Goal: Check status: Check status

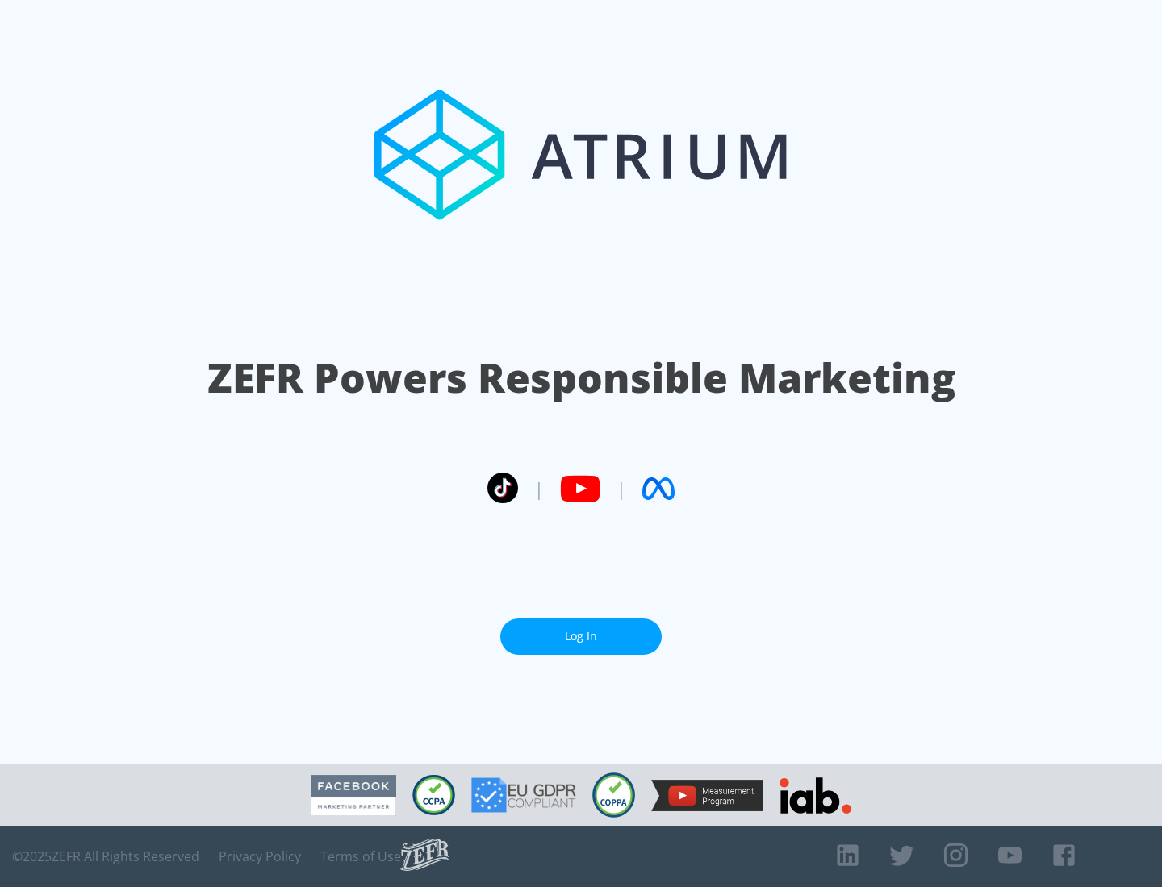
click at [581, 636] on link "Log In" at bounding box center [580, 637] width 161 height 36
